Goal: Information Seeking & Learning: Learn about a topic

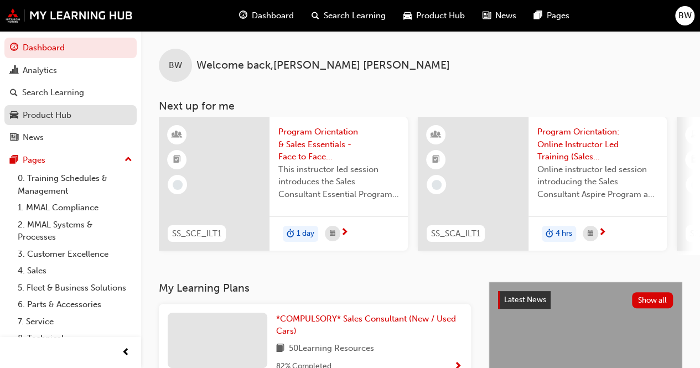
click at [47, 121] on div "Product Hub" at bounding box center [70, 115] width 121 height 14
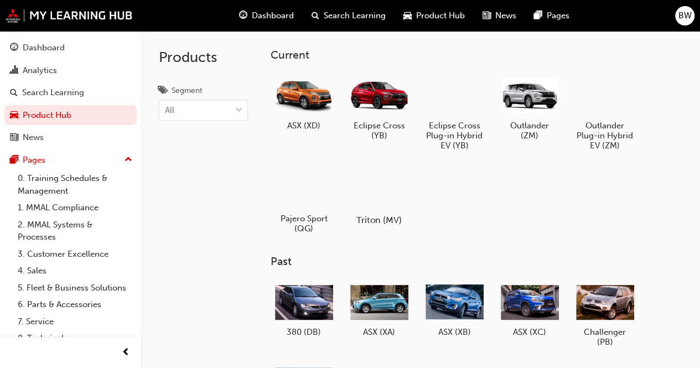
click at [402, 195] on div at bounding box center [378, 188] width 61 height 44
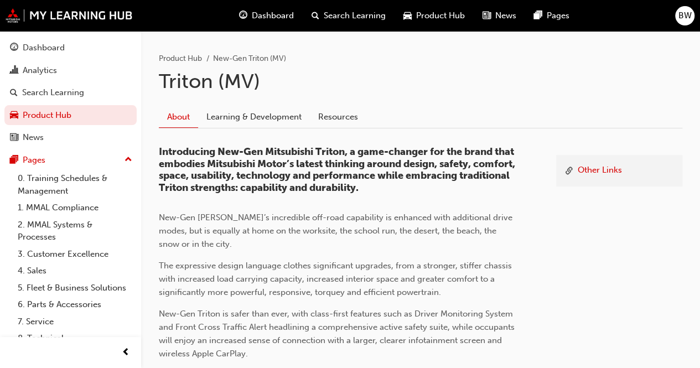
scroll to position [166, 0]
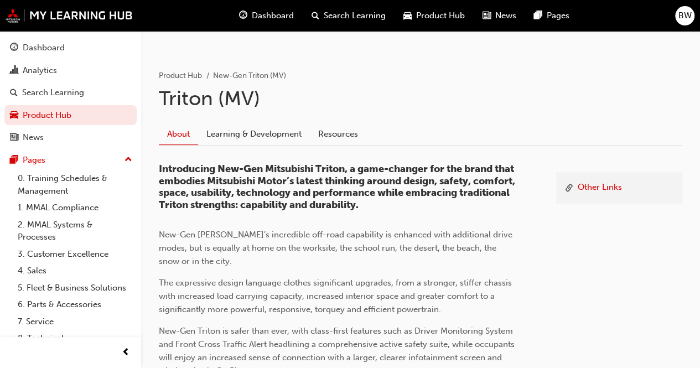
click at [278, 127] on link "Learning & Development" at bounding box center [254, 134] width 112 height 21
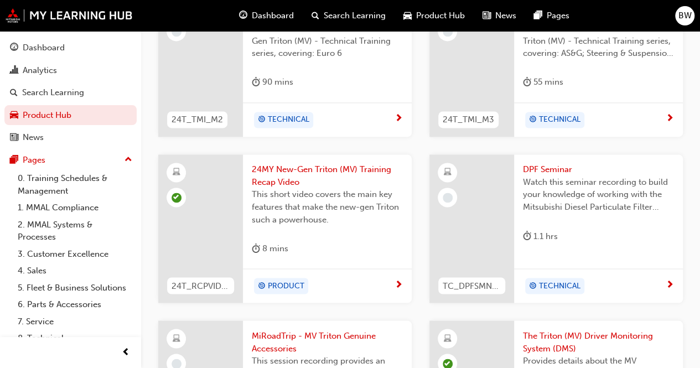
scroll to position [1006, 0]
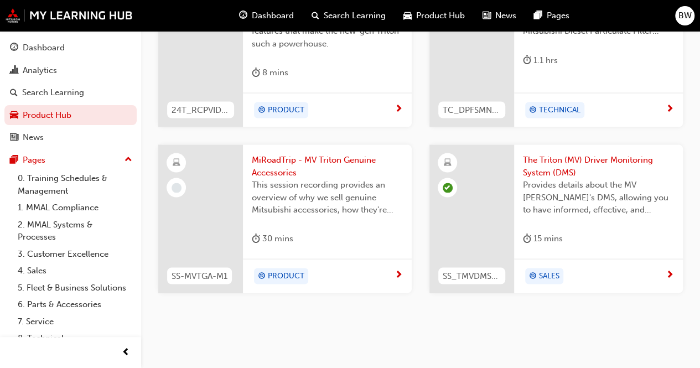
click at [276, 161] on span "MiRoadTrip - MV Triton Genuine Accessories" at bounding box center [327, 165] width 151 height 25
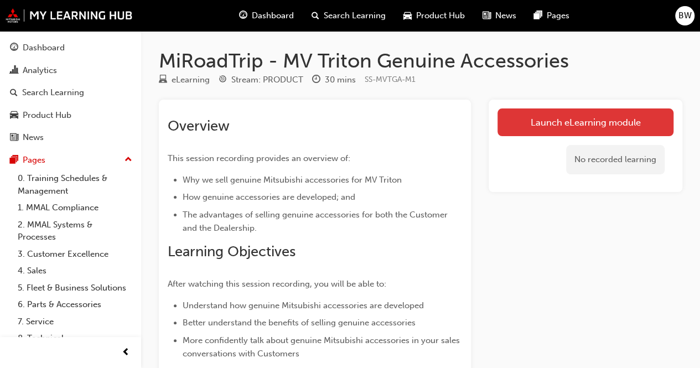
click at [654, 122] on link "Launch eLearning module" at bounding box center [585, 122] width 176 height 28
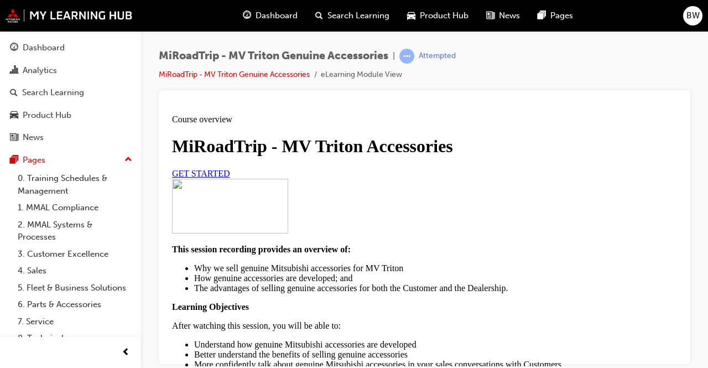
scroll to position [55, 0]
click at [230, 178] on link "GET STARTED" at bounding box center [201, 172] width 58 height 9
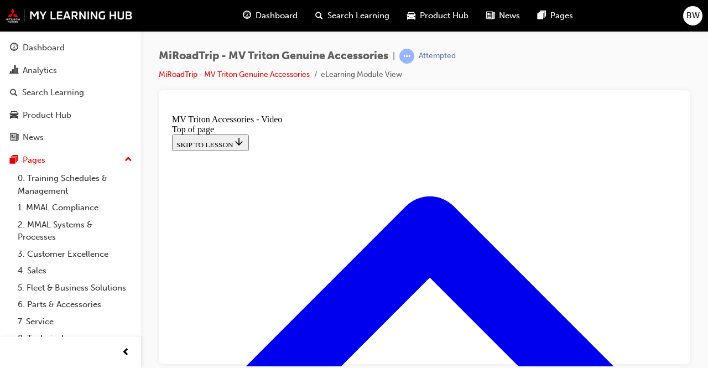
scroll to position [200, 0]
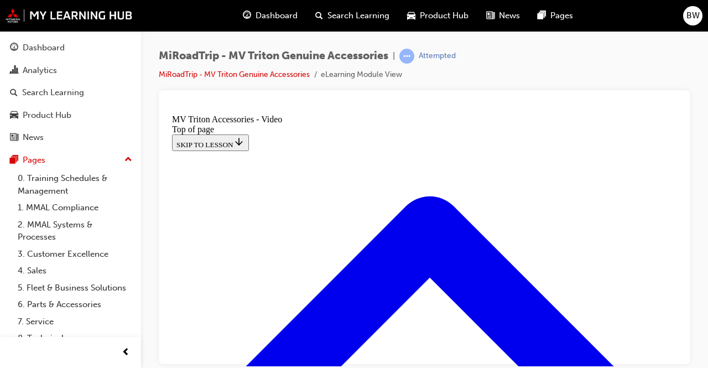
scroll to position [221, 0]
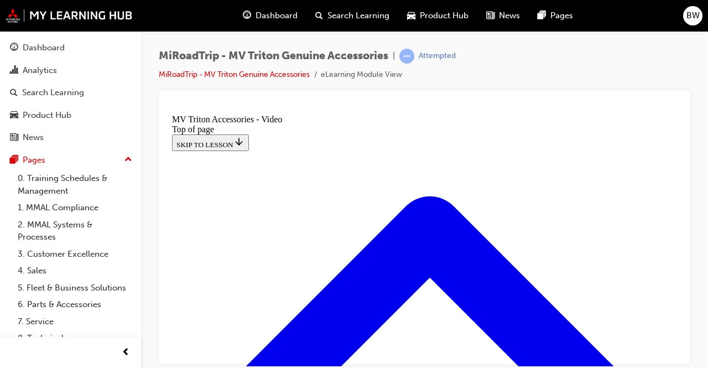
scroll to position [166, 0]
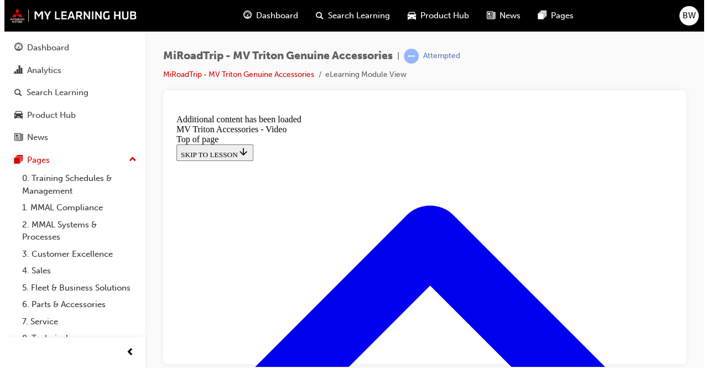
scroll to position [429, 0]
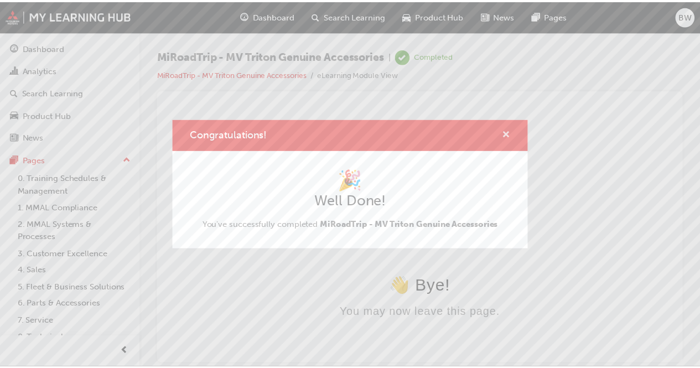
scroll to position [0, 0]
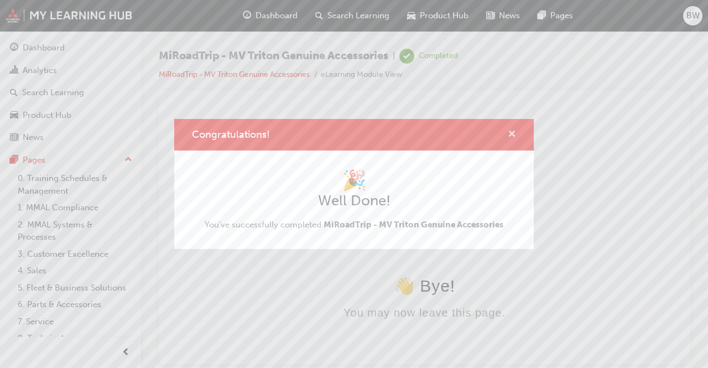
click at [514, 132] on span "cross-icon" at bounding box center [512, 135] width 8 height 10
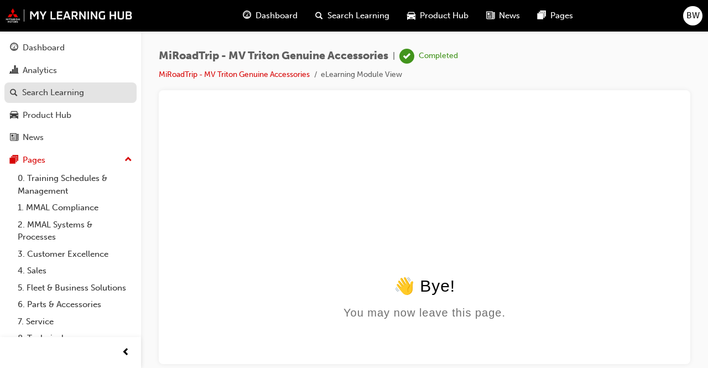
click at [45, 96] on div "Search Learning" at bounding box center [53, 92] width 62 height 13
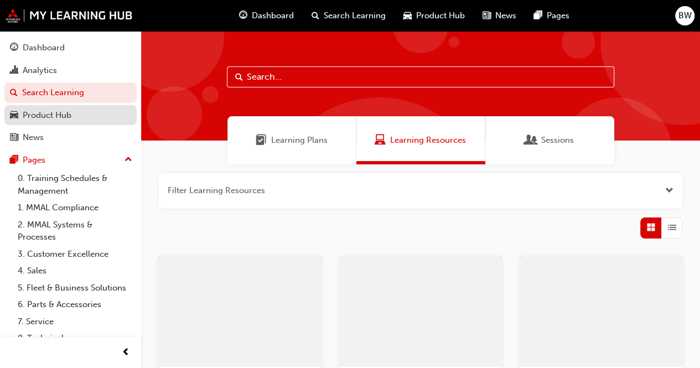
click at [49, 116] on div "Product Hub" at bounding box center [47, 115] width 49 height 13
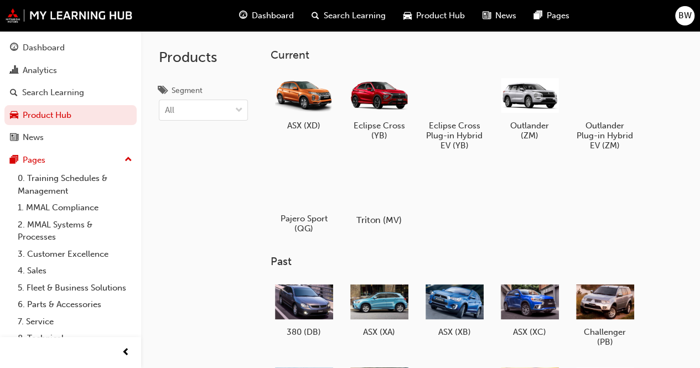
click at [393, 199] on div at bounding box center [378, 188] width 61 height 44
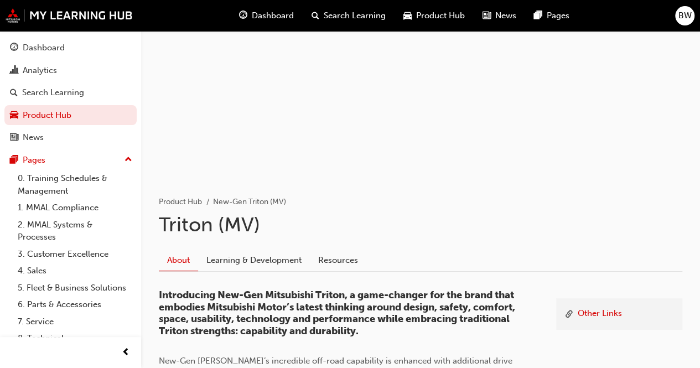
scroll to position [111, 0]
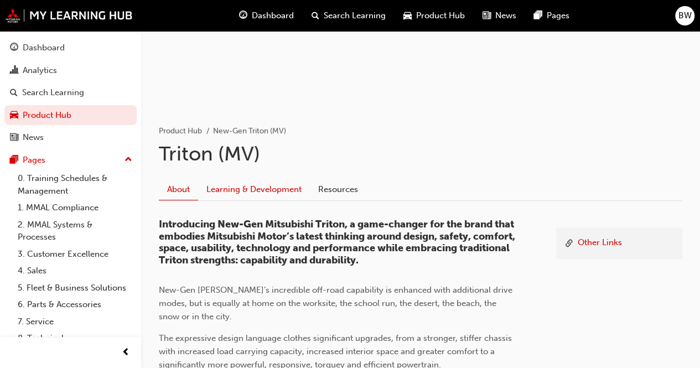
click at [263, 188] on link "Learning & Development" at bounding box center [254, 189] width 112 height 21
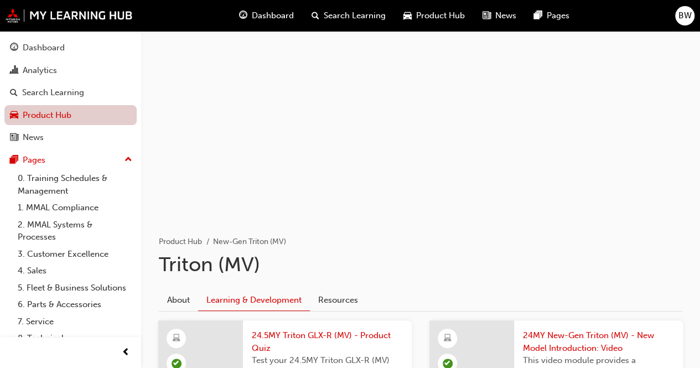
click at [56, 113] on link "Product Hub" at bounding box center [70, 115] width 132 height 20
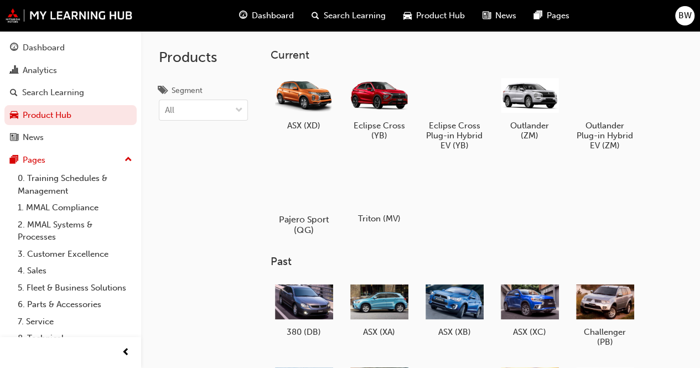
click at [307, 195] on div at bounding box center [303, 187] width 61 height 44
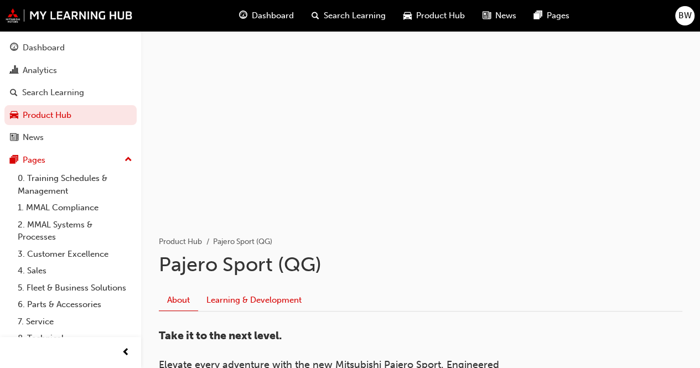
click at [278, 301] on link "Learning & Development" at bounding box center [254, 300] width 112 height 21
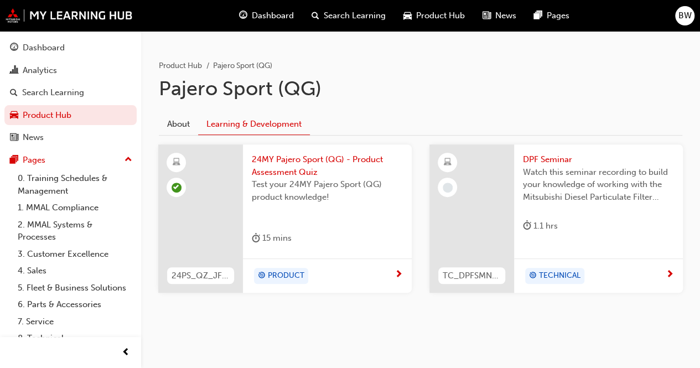
scroll to position [180, 0]
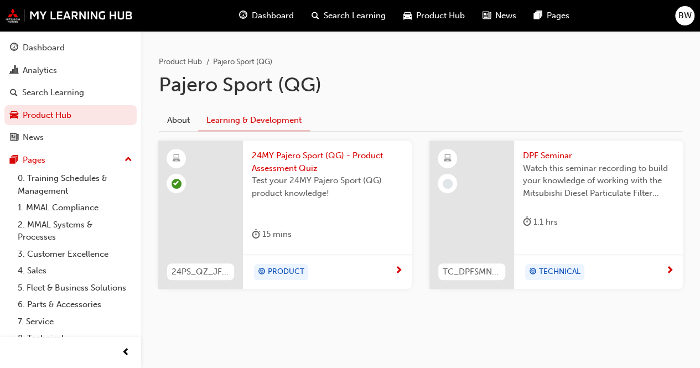
click at [59, 126] on button "Dashboard Analytics Search Learning Product Hub News Pages" at bounding box center [70, 92] width 132 height 115
click at [60, 115] on link "Product Hub" at bounding box center [70, 115] width 132 height 20
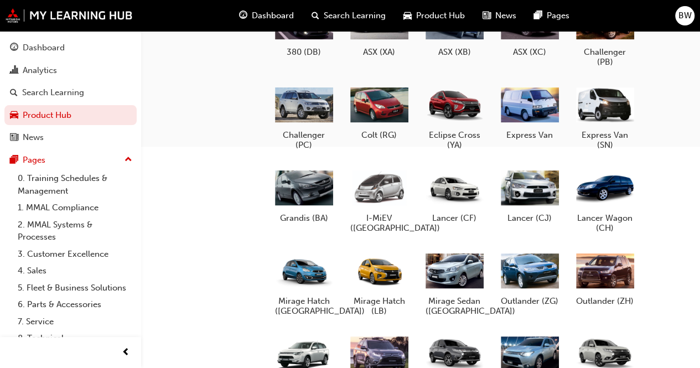
scroll to position [498, 0]
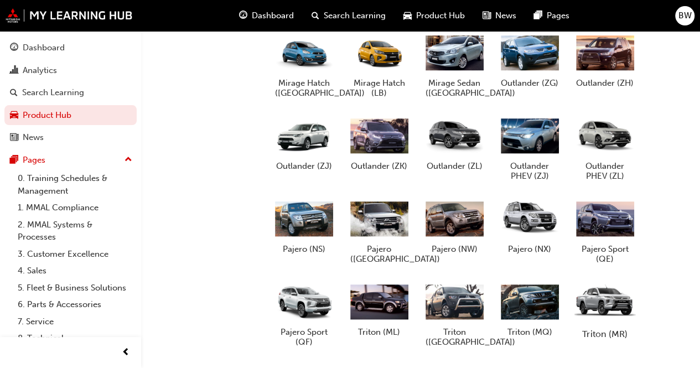
click at [604, 312] on div at bounding box center [604, 301] width 61 height 44
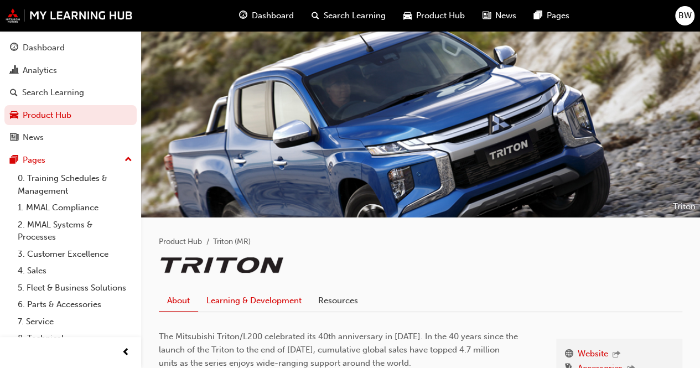
click at [229, 308] on link "Learning & Development" at bounding box center [254, 301] width 112 height 21
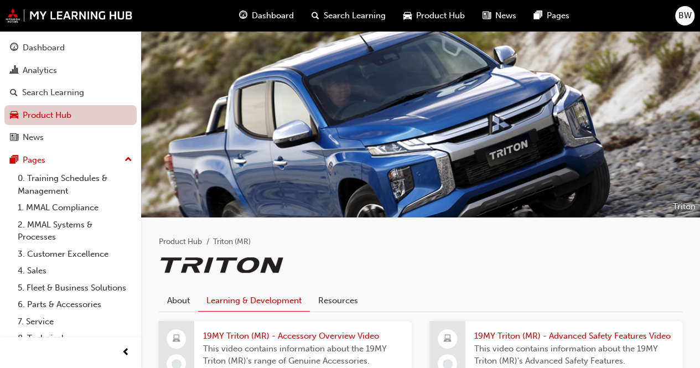
click at [59, 115] on link "Product Hub" at bounding box center [70, 115] width 132 height 20
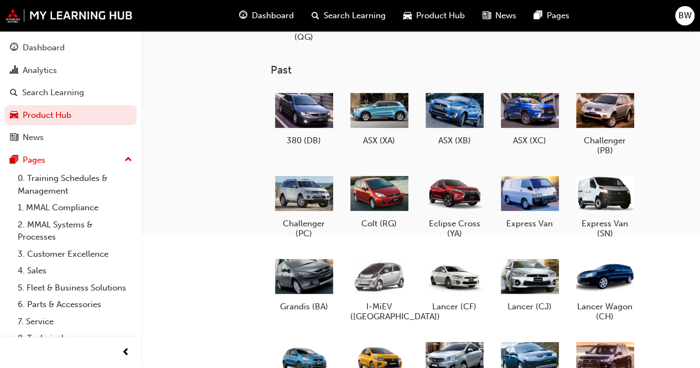
scroll to position [221, 0]
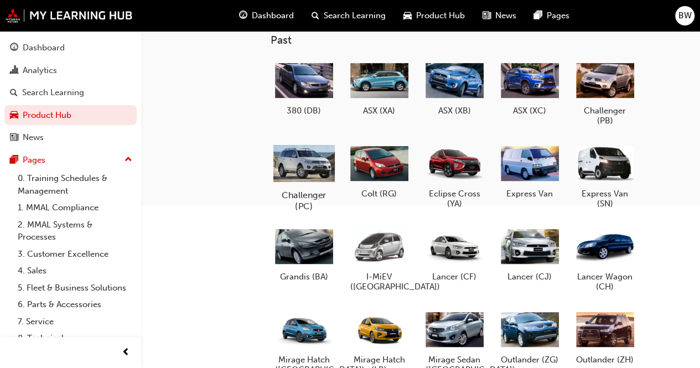
click at [294, 179] on div at bounding box center [303, 163] width 61 height 44
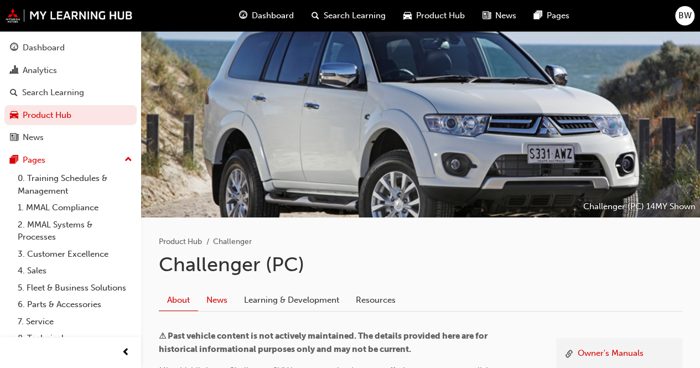
click at [227, 305] on link "News" at bounding box center [217, 300] width 38 height 21
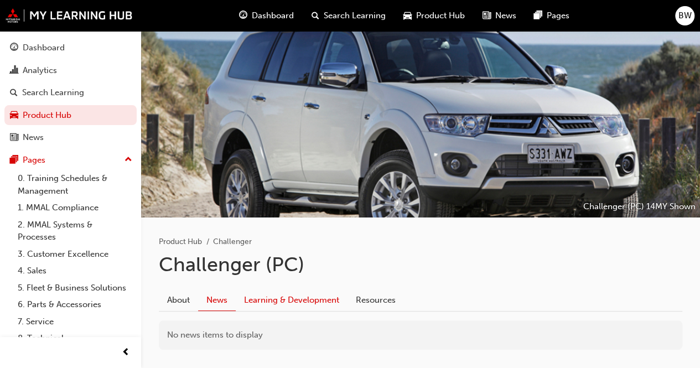
click at [338, 302] on link "Learning & Development" at bounding box center [292, 300] width 112 height 21
click at [163, 298] on link "About" at bounding box center [178, 300] width 39 height 21
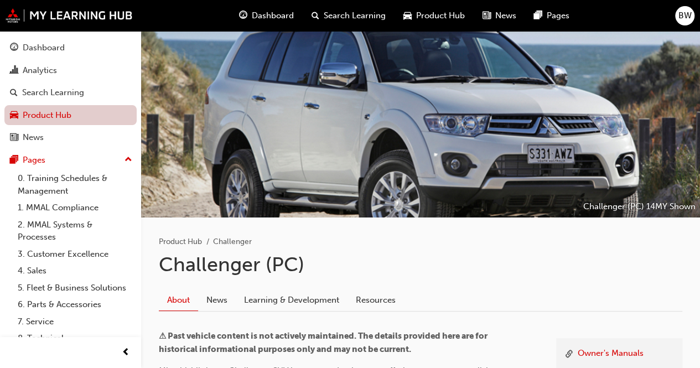
click at [51, 118] on link "Product Hub" at bounding box center [70, 115] width 132 height 20
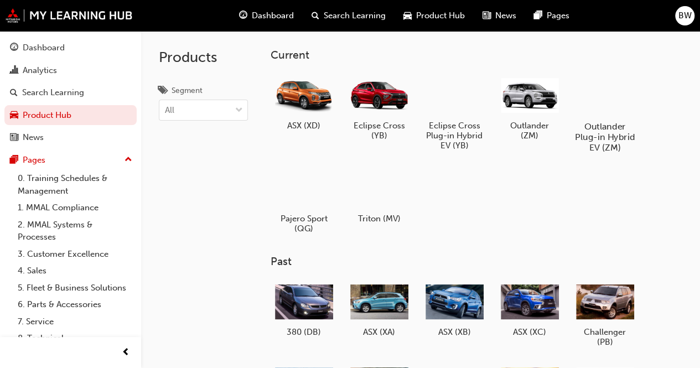
click at [609, 113] on div at bounding box center [604, 94] width 61 height 44
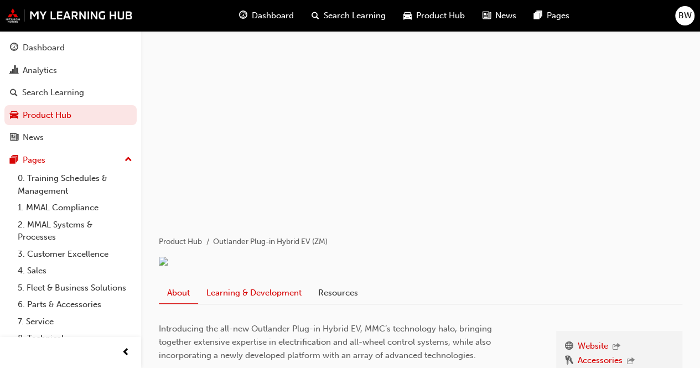
click at [240, 304] on link "Learning & Development" at bounding box center [254, 293] width 112 height 21
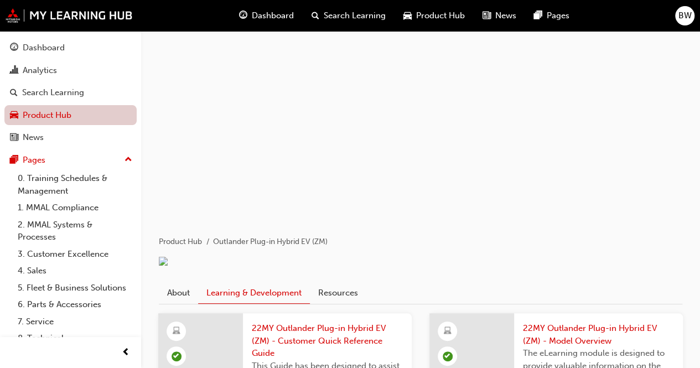
click at [93, 108] on link "Product Hub" at bounding box center [70, 115] width 132 height 20
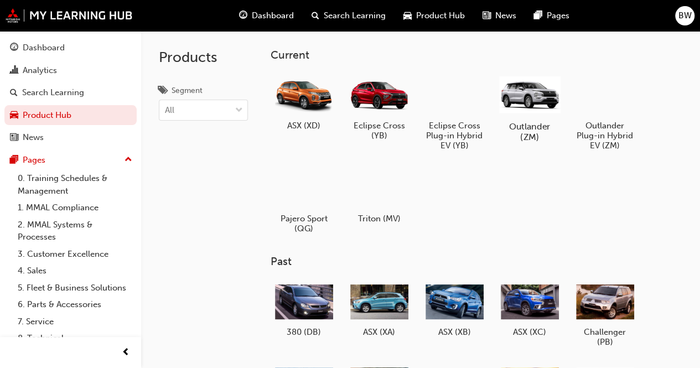
click at [542, 114] on div at bounding box center [529, 94] width 61 height 44
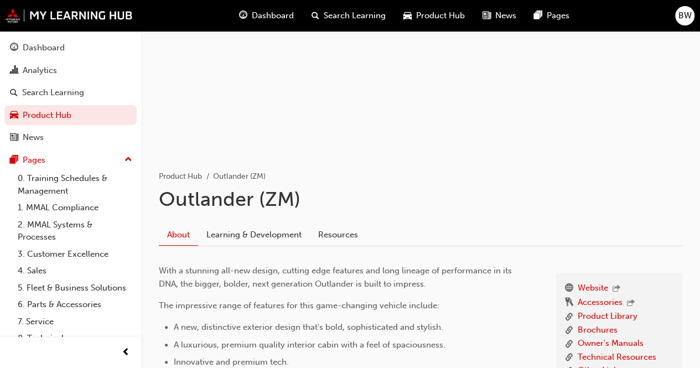
scroll to position [221, 0]
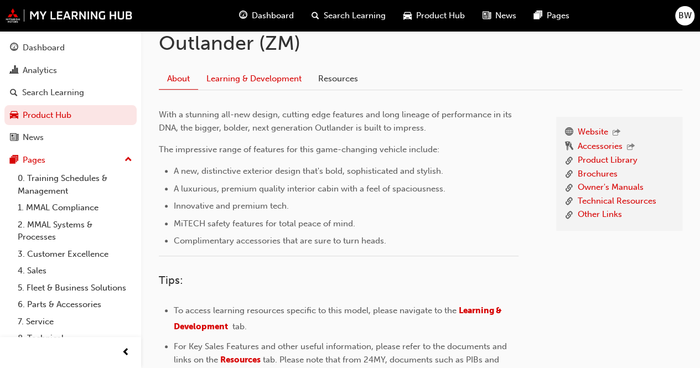
click at [278, 86] on link "Learning & Development" at bounding box center [254, 79] width 112 height 21
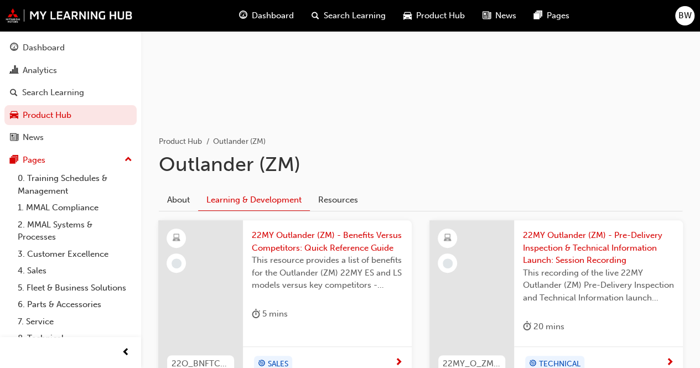
scroll to position [111, 0]
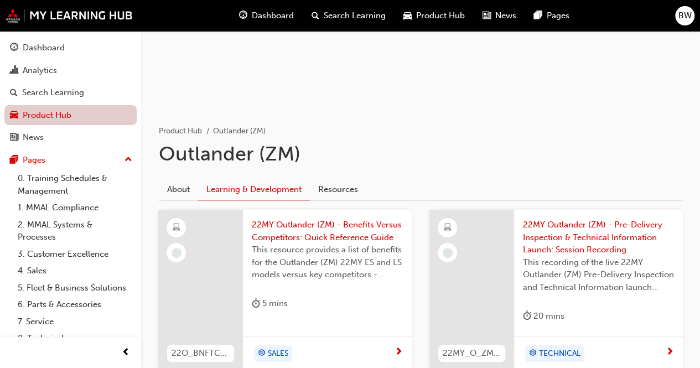
click at [73, 118] on link "Product Hub" at bounding box center [70, 115] width 132 height 20
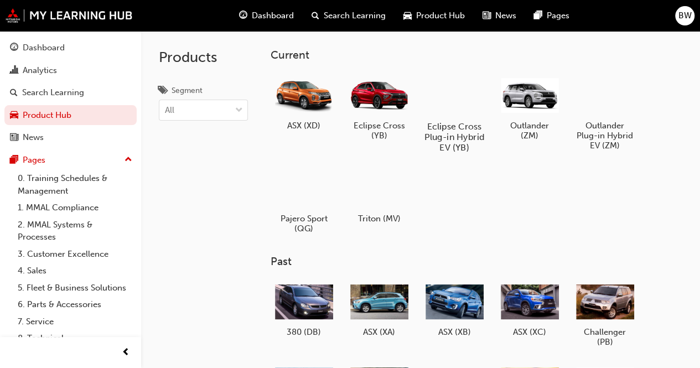
click at [468, 106] on div at bounding box center [453, 94] width 61 height 44
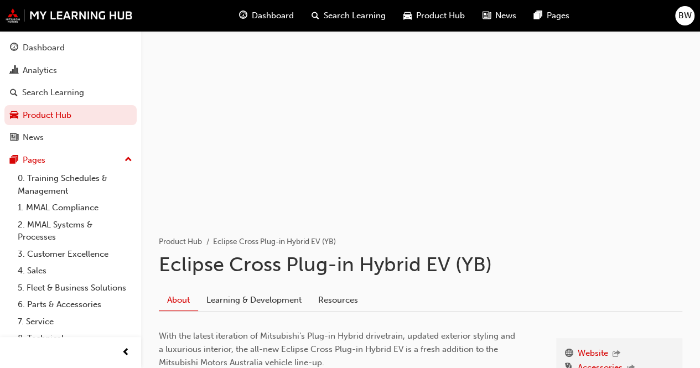
scroll to position [55, 0]
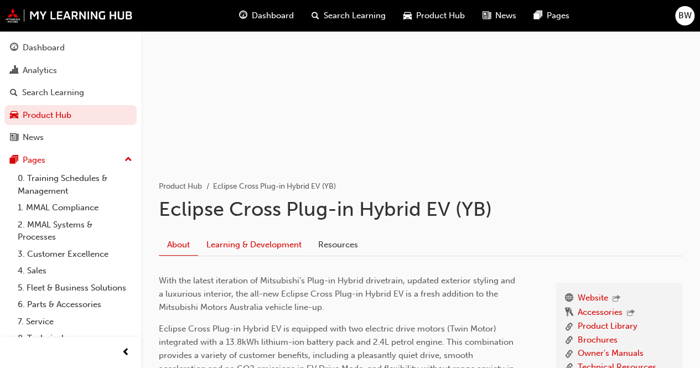
click at [283, 251] on link "Learning & Development" at bounding box center [254, 245] width 112 height 21
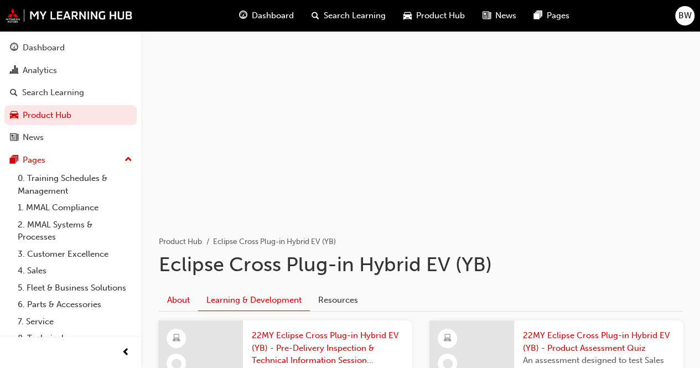
click at [178, 305] on link "About" at bounding box center [178, 300] width 39 height 21
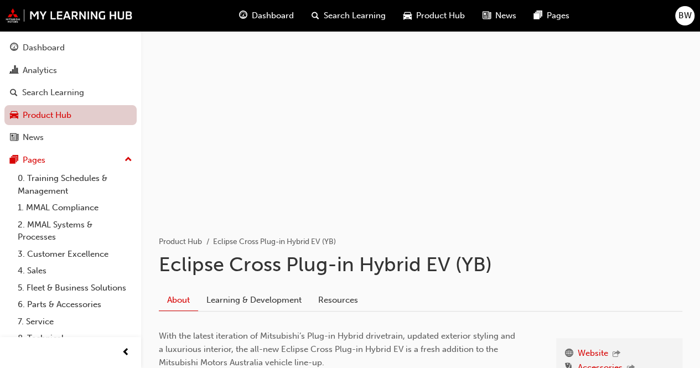
click at [46, 120] on link "Product Hub" at bounding box center [70, 115] width 132 height 20
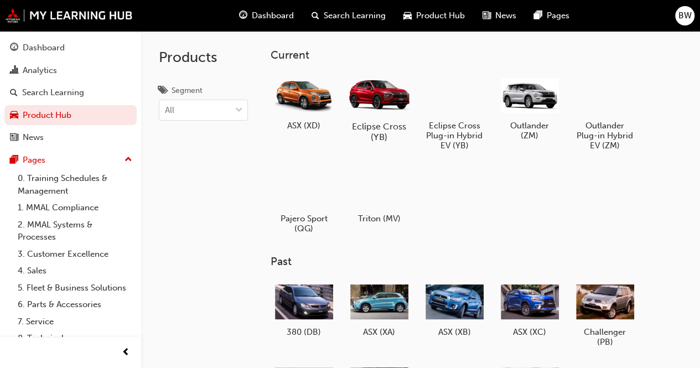
click at [387, 119] on div "Eclipse Cross (YB)" at bounding box center [379, 107] width 70 height 79
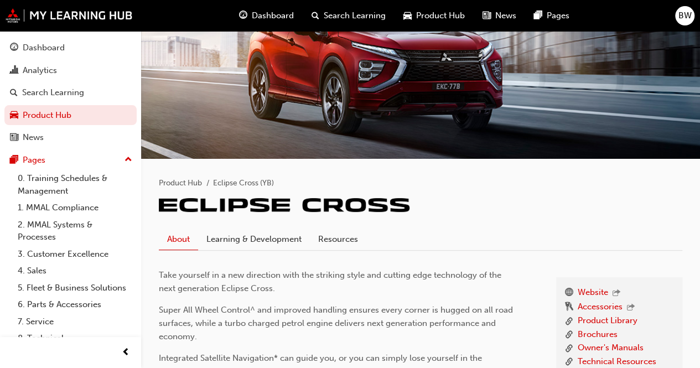
scroll to position [111, 0]
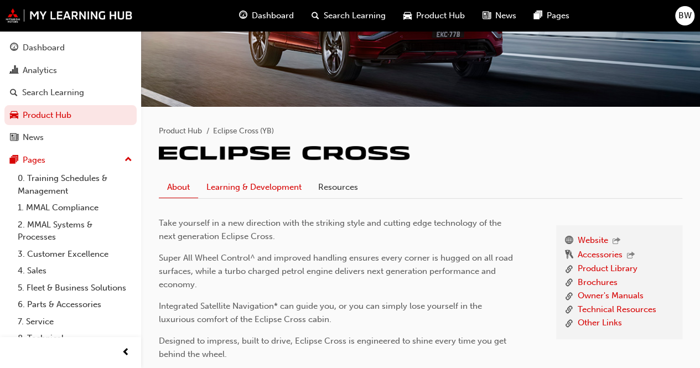
click at [266, 183] on link "Learning & Development" at bounding box center [254, 187] width 112 height 21
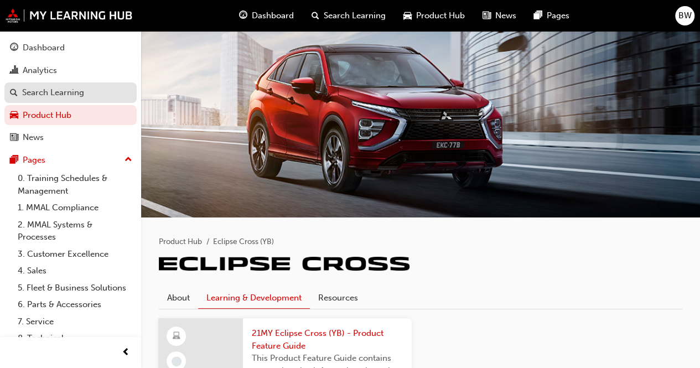
click at [54, 86] on link "Search Learning" at bounding box center [70, 92] width 132 height 20
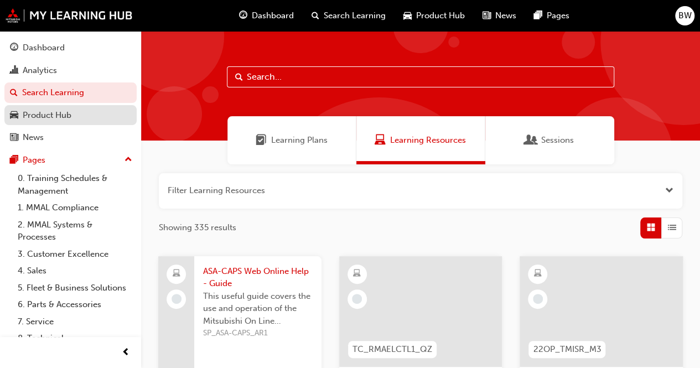
click at [78, 122] on link "Product Hub" at bounding box center [70, 115] width 132 height 20
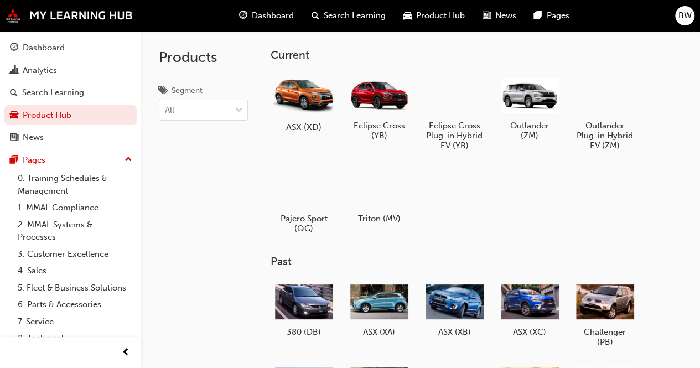
click at [286, 115] on div at bounding box center [303, 95] width 61 height 44
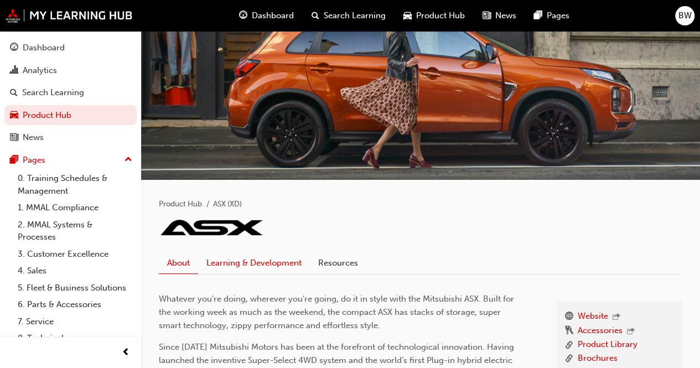
scroll to position [55, 0]
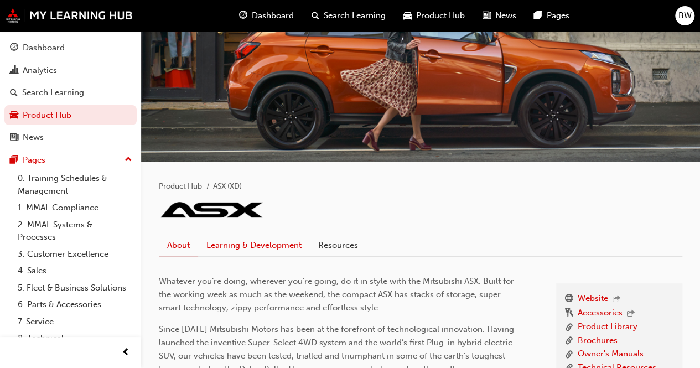
click at [268, 248] on link "Learning & Development" at bounding box center [254, 245] width 112 height 21
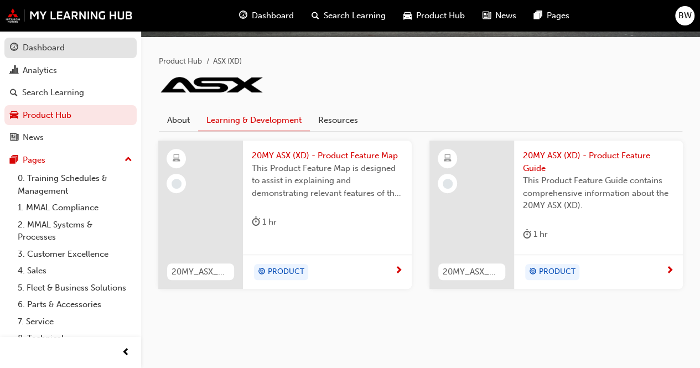
click at [47, 55] on link "Dashboard" at bounding box center [70, 48] width 132 height 20
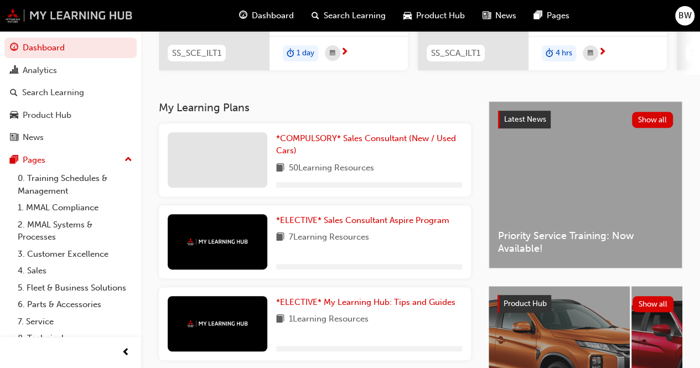
click at [16, 18] on img at bounding box center [69, 15] width 127 height 14
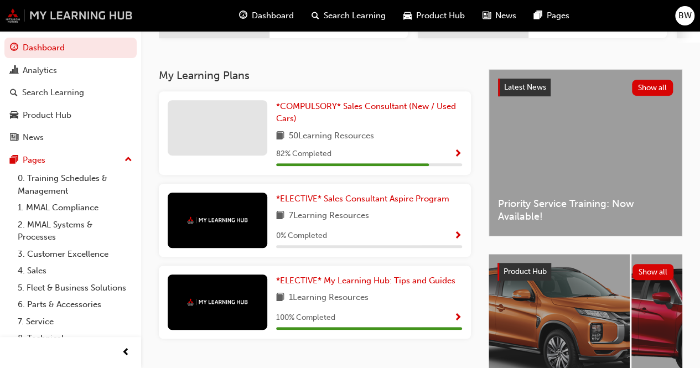
scroll to position [237, 0]
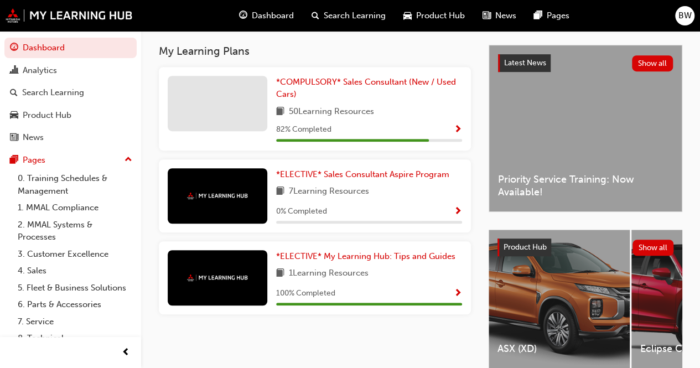
click at [329, 146] on div "*COMPULSORY* Sales Consultant (New / Used Cars) 50 Learning Resources 82 % Comp…" at bounding box center [315, 109] width 312 height 84
click at [447, 137] on div "82 % Completed" at bounding box center [369, 130] width 186 height 14
click at [300, 85] on span "*COMPULSORY* Sales Consultant (New / Used Cars)" at bounding box center [366, 88] width 180 height 23
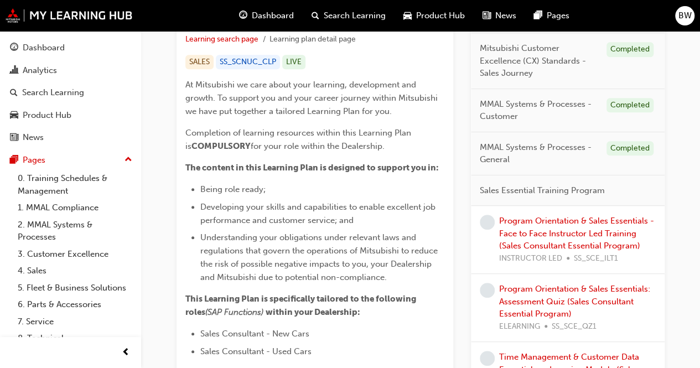
scroll to position [216, 0]
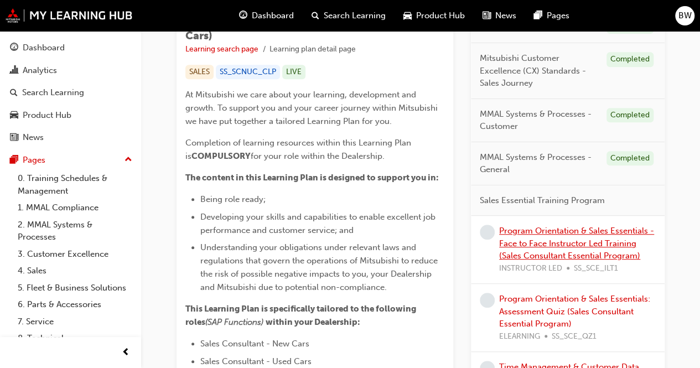
click at [546, 245] on link "Program Orientation & Sales Essentials - Face to Face Instructor Led Training (…" at bounding box center [576, 243] width 155 height 35
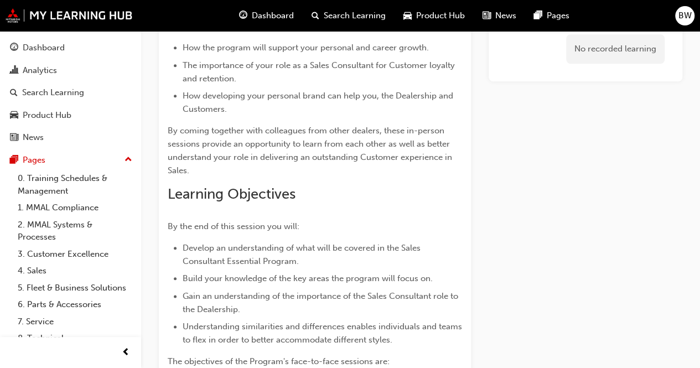
scroll to position [227, 0]
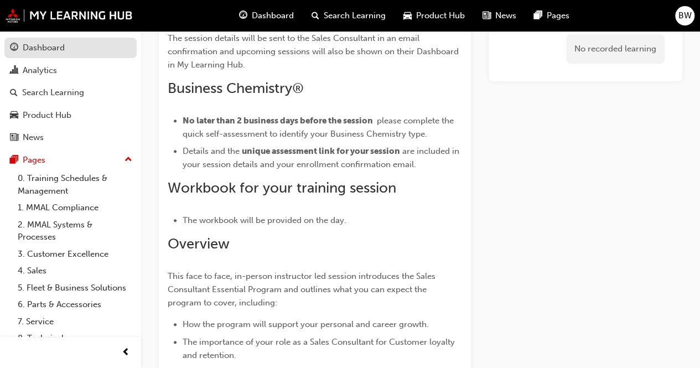
click at [41, 51] on div "Dashboard" at bounding box center [44, 48] width 42 height 13
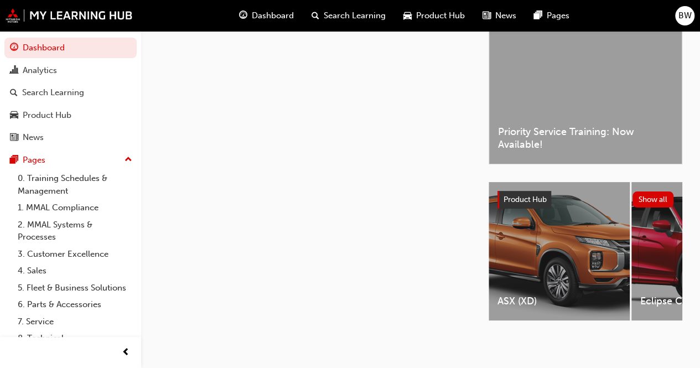
scroll to position [227, 0]
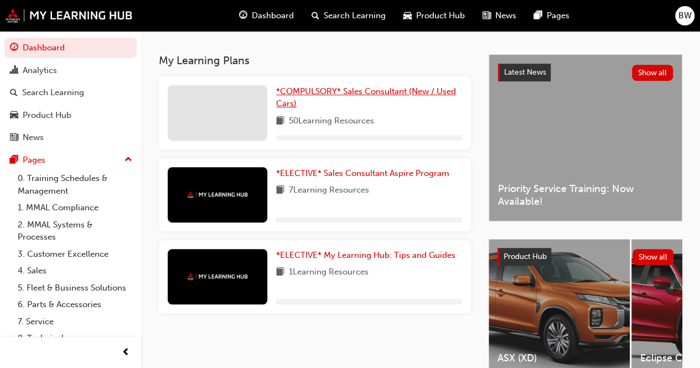
click at [430, 96] on span "*COMPULSORY* Sales Consultant (New / Used Cars)" at bounding box center [366, 97] width 180 height 23
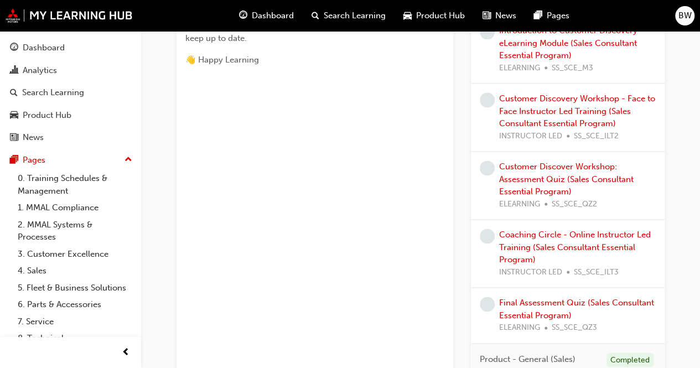
scroll to position [664, 0]
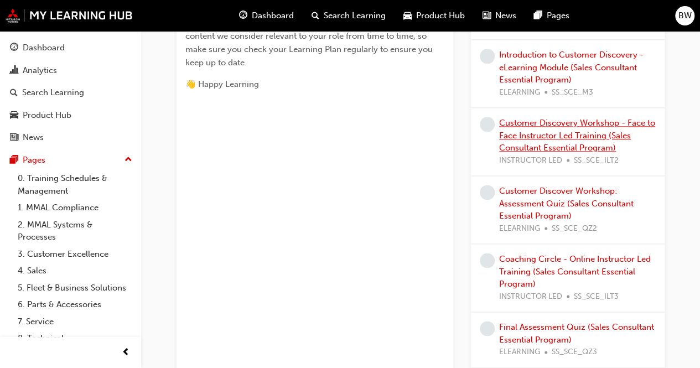
drag, startPoint x: 536, startPoint y: 144, endPoint x: 552, endPoint y: 151, distance: 17.7
click at [552, 151] on div "Customer Discovery Workshop - Face to Face Instructor Led Training (Sales Consu…" at bounding box center [577, 142] width 157 height 50
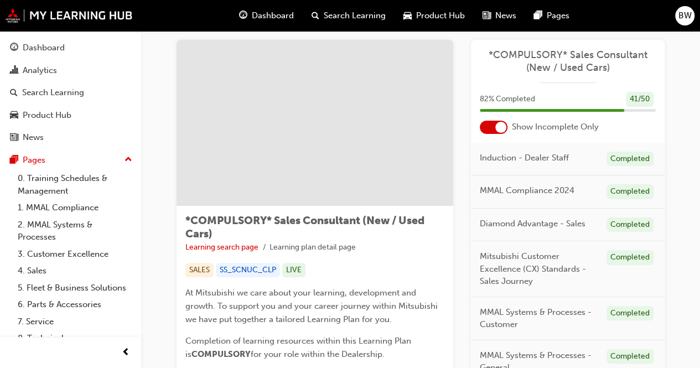
scroll to position [0, 0]
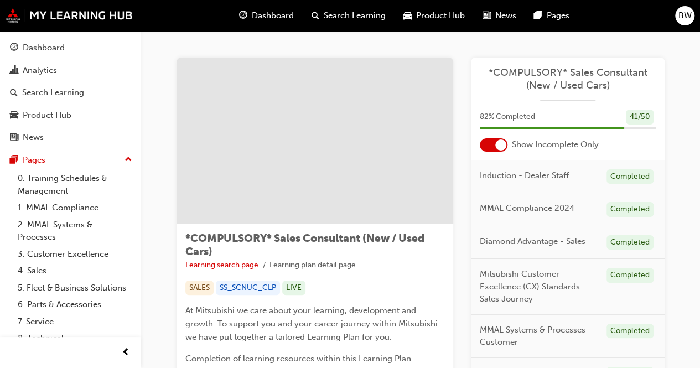
click at [499, 149] on div at bounding box center [500, 144] width 11 height 11
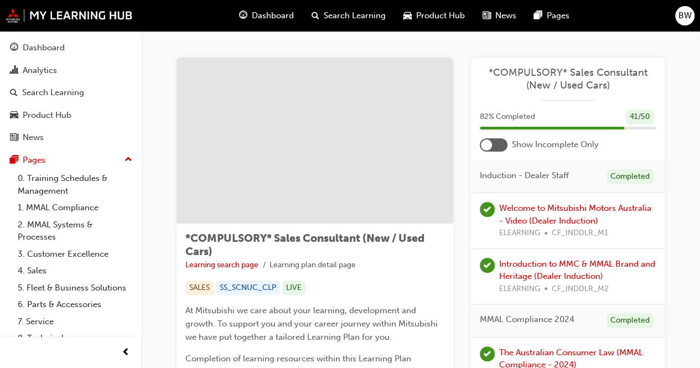
drag, startPoint x: 494, startPoint y: 147, endPoint x: 495, endPoint y: 154, distance: 7.8
drag, startPoint x: 486, startPoint y: 137, endPoint x: 474, endPoint y: 166, distance: 31.0
click at [483, 143] on div at bounding box center [486, 144] width 11 height 11
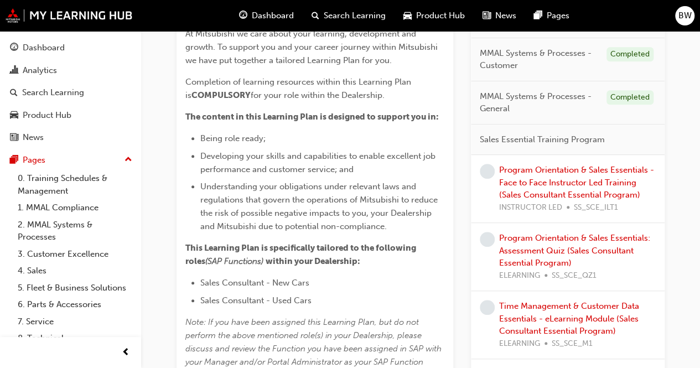
scroll to position [332, 0]
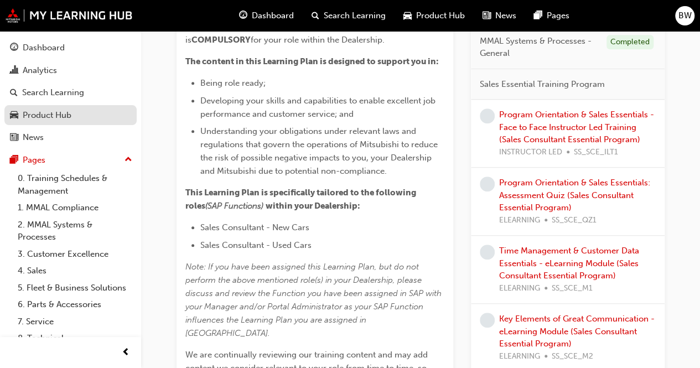
click at [54, 120] on div "Product Hub" at bounding box center [47, 115] width 49 height 13
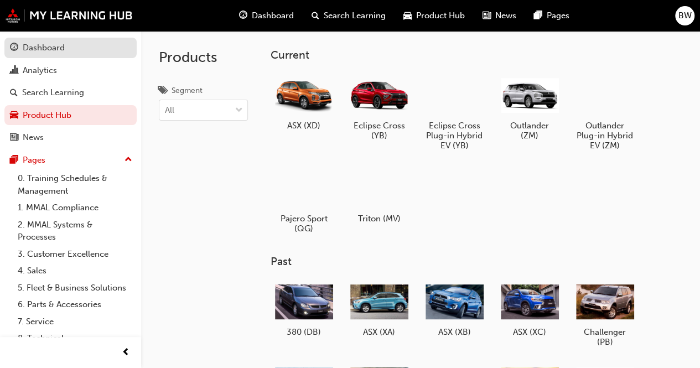
click at [104, 49] on div "Dashboard" at bounding box center [70, 48] width 121 height 14
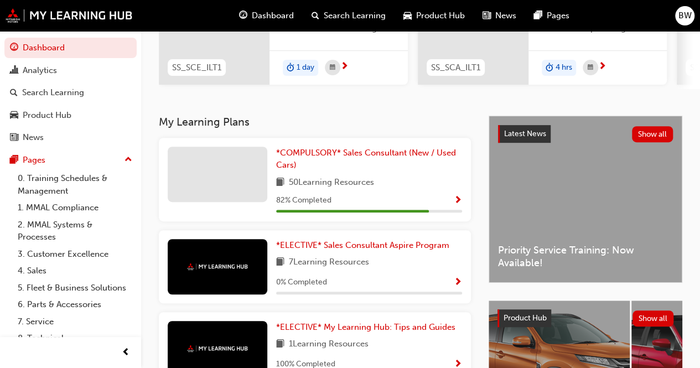
scroll to position [221, 0]
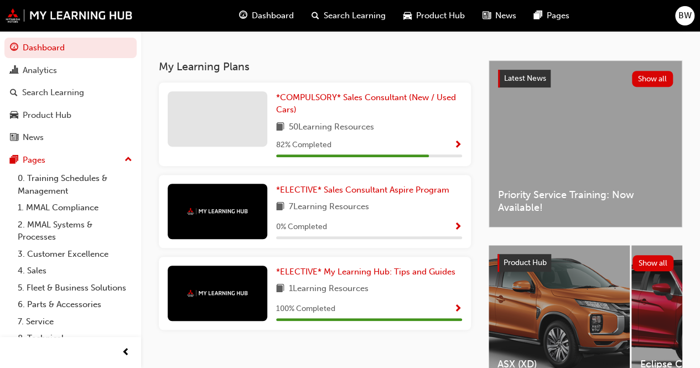
click at [548, 208] on span "Priority Service Training: Now Available!" at bounding box center [585, 201] width 175 height 25
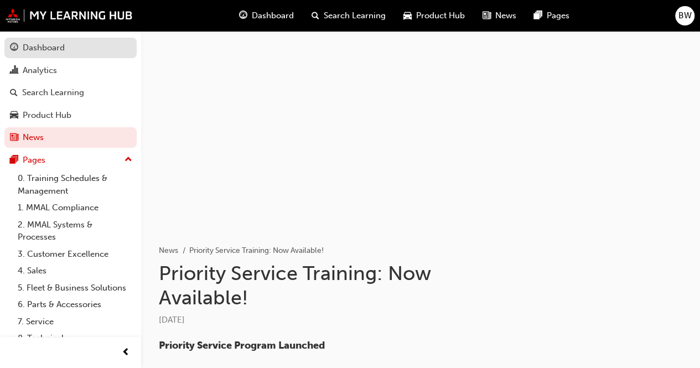
click at [58, 57] on link "Dashboard" at bounding box center [70, 48] width 132 height 20
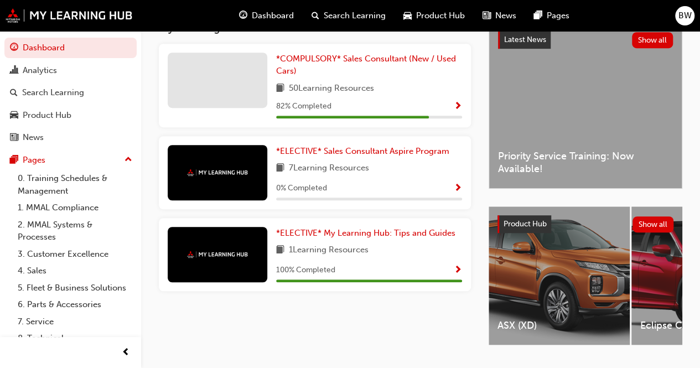
scroll to position [292, 0]
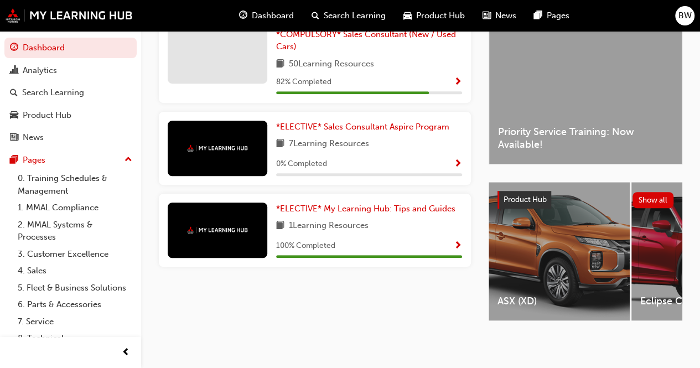
click at [538, 317] on div "ASX (XD)" at bounding box center [559, 252] width 141 height 141
click at [675, 315] on div "Eclipse Cross (YB)" at bounding box center [701, 251] width 141 height 138
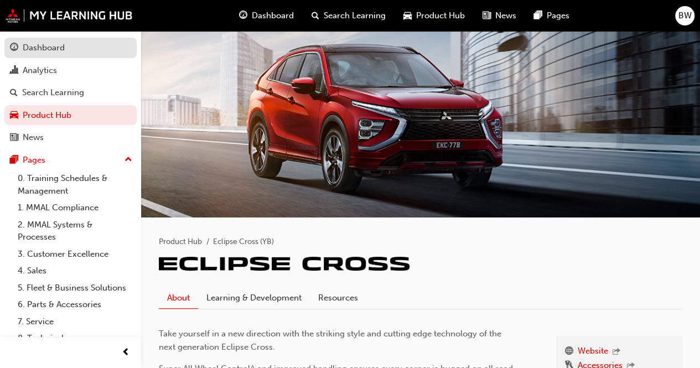
click at [42, 53] on div "Dashboard" at bounding box center [44, 48] width 42 height 13
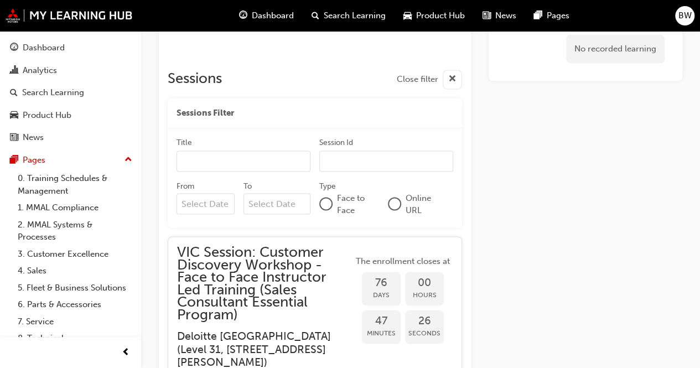
scroll to position [702, 0]
